Goal: Information Seeking & Learning: Check status

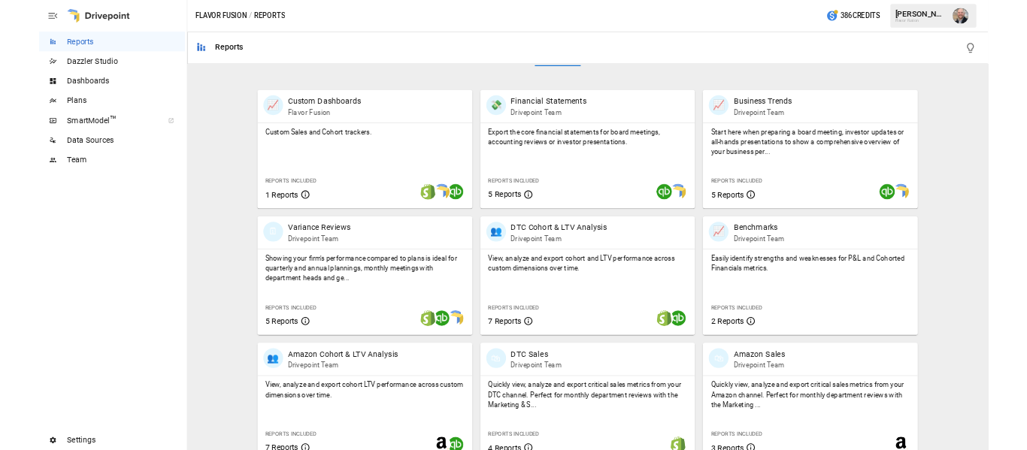
scroll to position [301, 0]
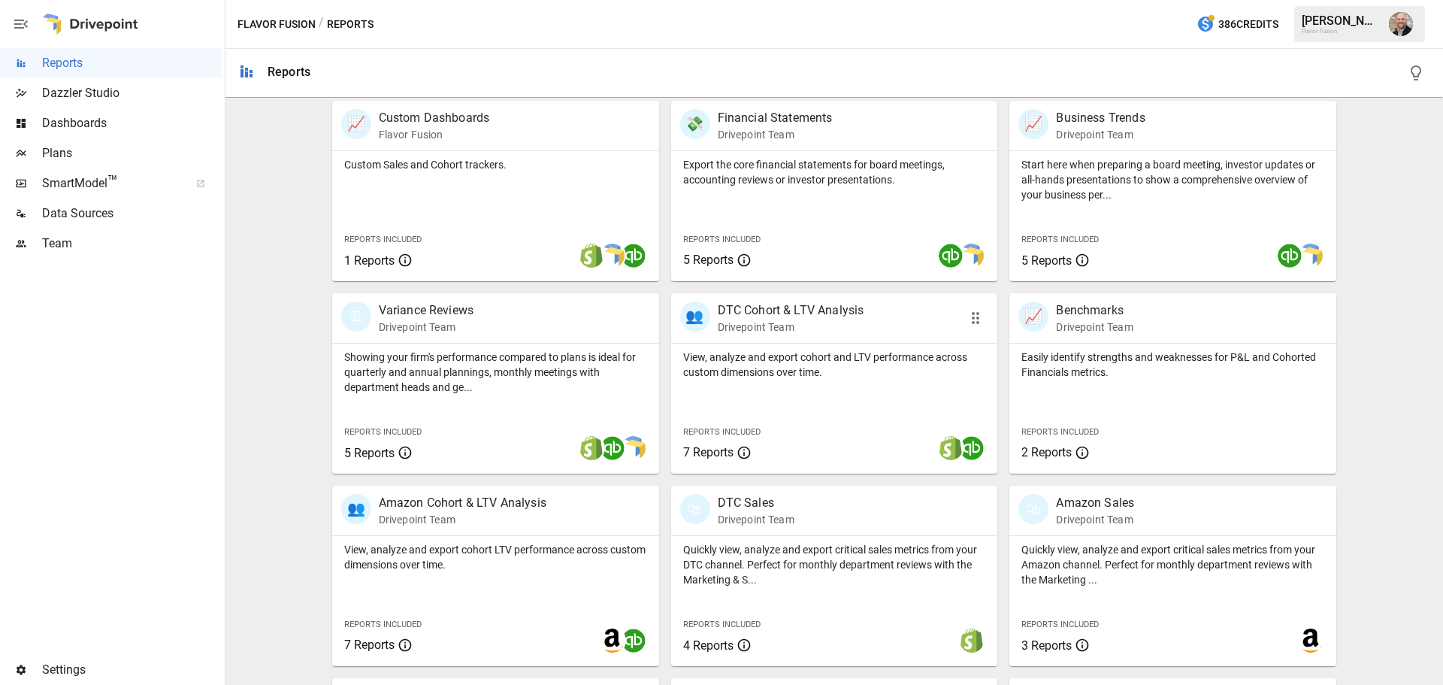
click at [823, 324] on p "Drivepoint Team" at bounding box center [791, 327] width 147 height 15
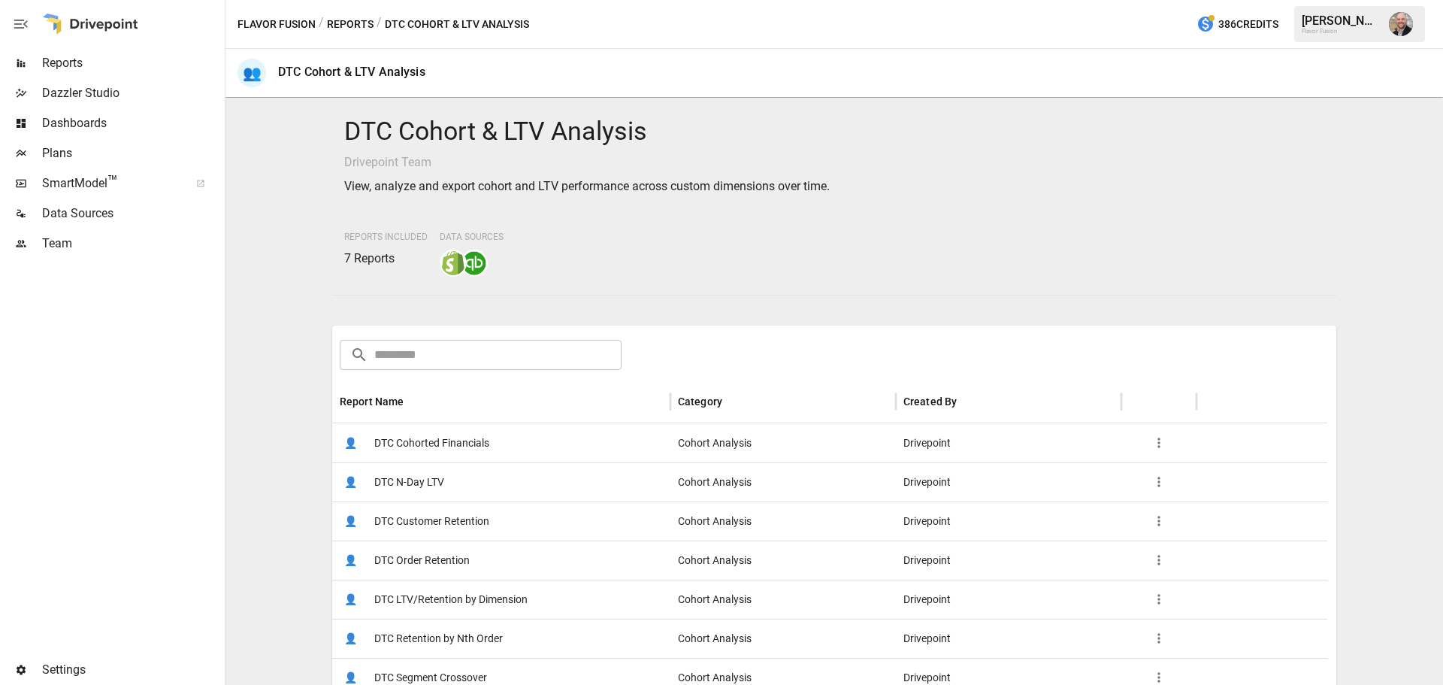
click at [477, 448] on span "DTC Cohorted Financials" at bounding box center [431, 443] width 115 height 38
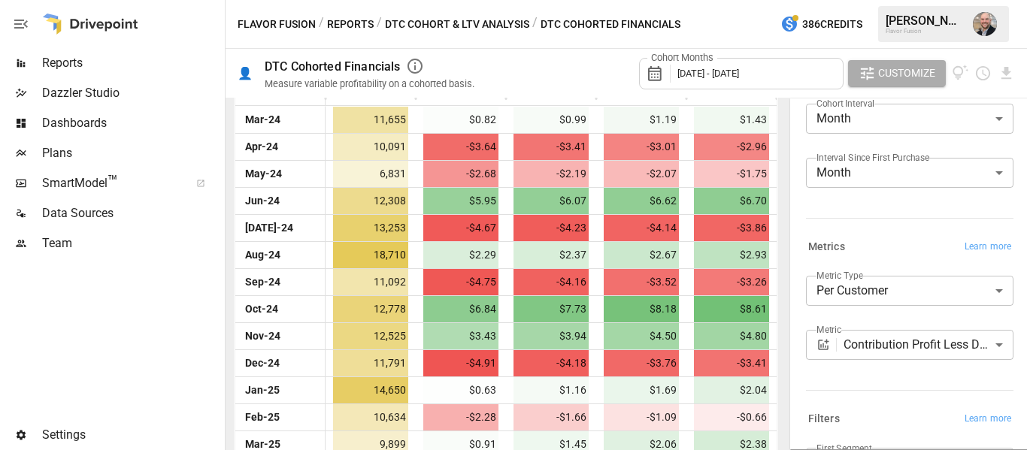
scroll to position [75, 0]
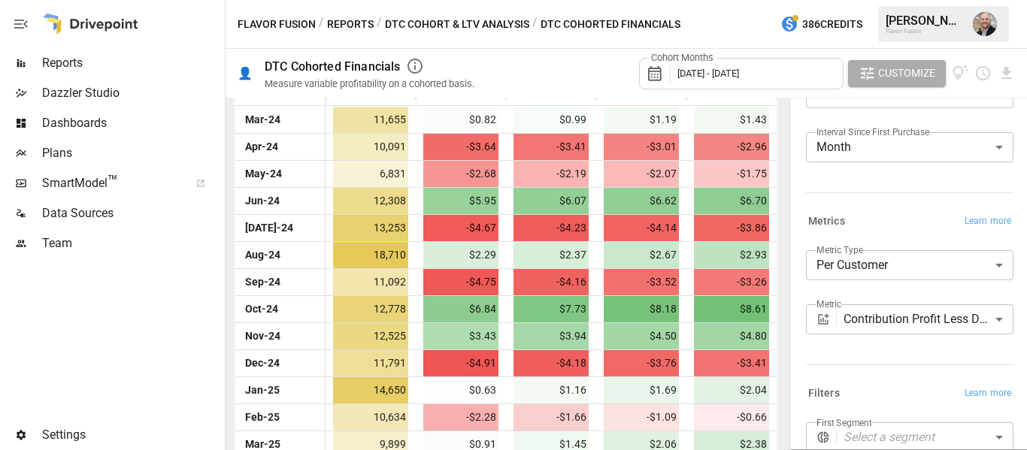
click at [895, 0] on body "Reports Dazzler Studio Dashboards Plans SmartModel ™ Data Sources Team Settings…" at bounding box center [513, 0] width 1027 height 0
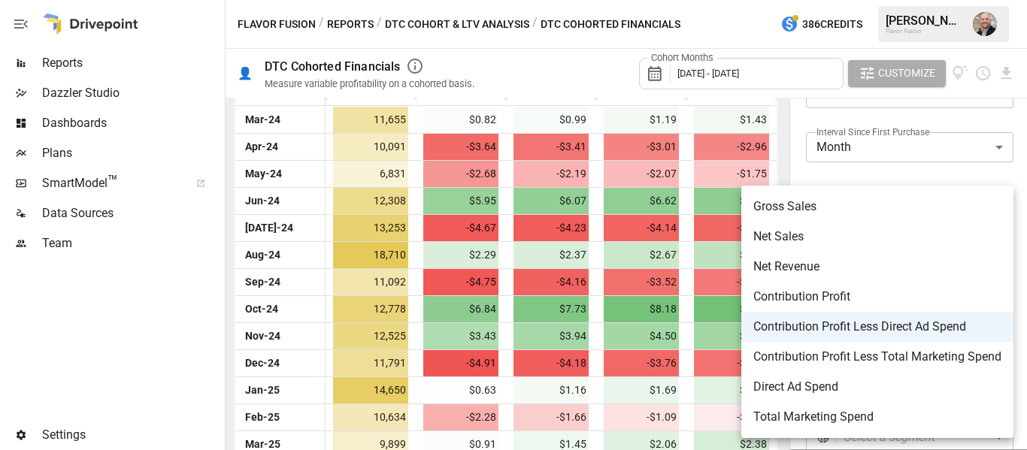
drag, startPoint x: 886, startPoint y: 250, endPoint x: 877, endPoint y: 245, distance: 10.1
click at [886, 250] on li "Net Sales" at bounding box center [877, 237] width 272 height 30
type input "*********"
